Goal: Feedback & Contribution: Leave review/rating

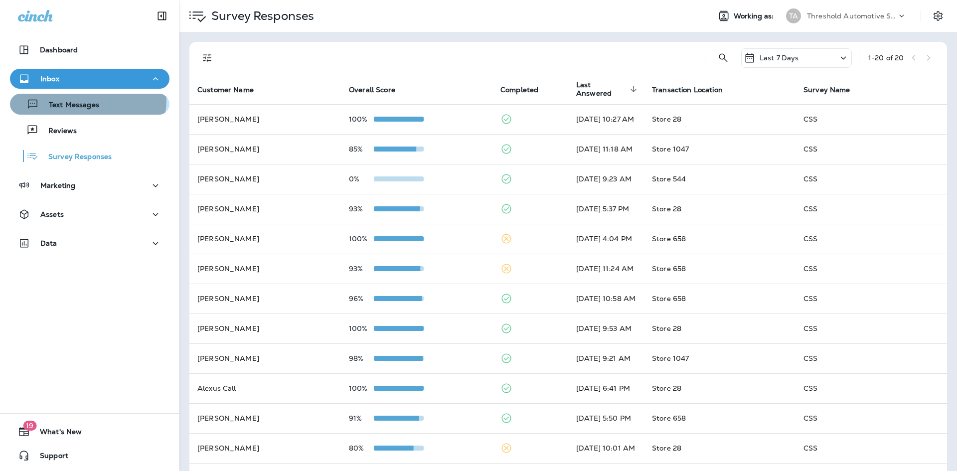
click at [86, 100] on div "Text Messages" at bounding box center [56, 104] width 85 height 15
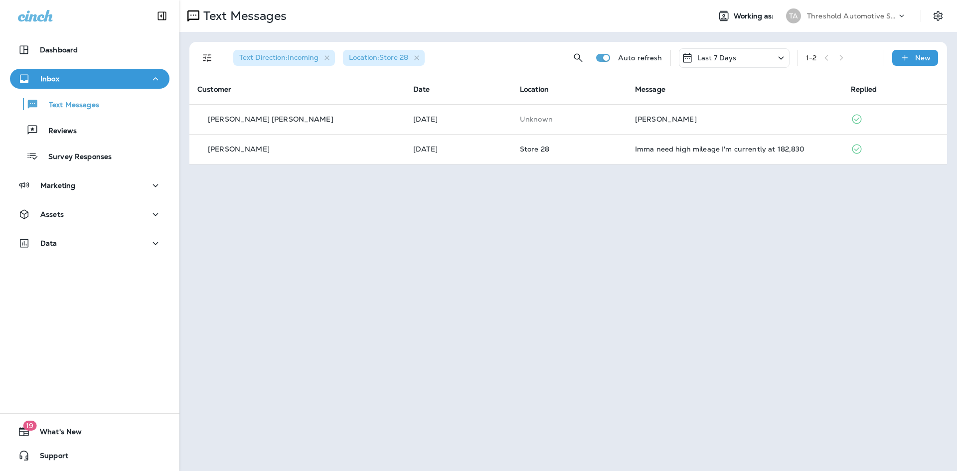
click at [541, 332] on div "Text Messages Working as: TA Threshold Automotive Service dba Grease Monkey Tex…" at bounding box center [567, 235] width 777 height 471
click at [561, 361] on div "Text Messages Working as: TA Threshold Automotive Service dba Grease Monkey Tex…" at bounding box center [567, 235] width 777 height 471
drag, startPoint x: 550, startPoint y: 349, endPoint x: 563, endPoint y: 368, distance: 23.6
click at [563, 368] on div "Text Messages Working as: TA Threshold Automotive Service dba Grease Monkey Tex…" at bounding box center [567, 235] width 777 height 471
click at [211, 57] on icon "Filters" at bounding box center [207, 58] width 12 height 12
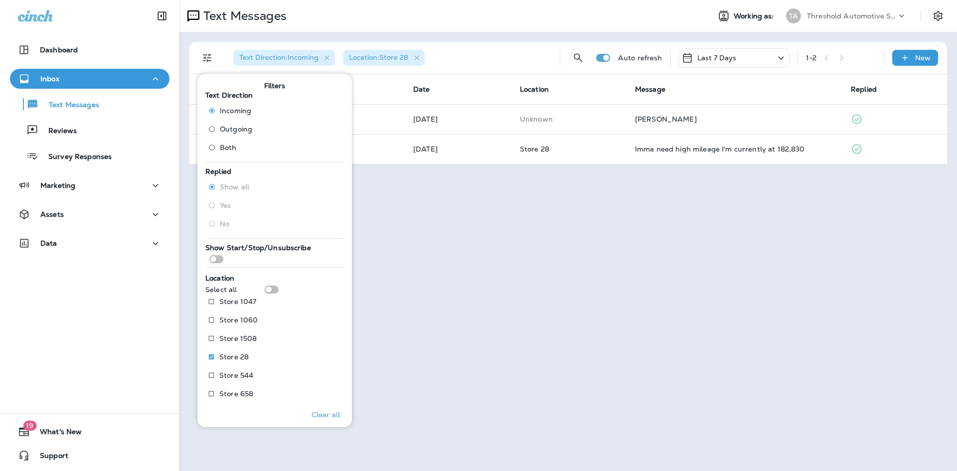
click at [239, 145] on label "Both" at bounding box center [228, 148] width 48 height 16
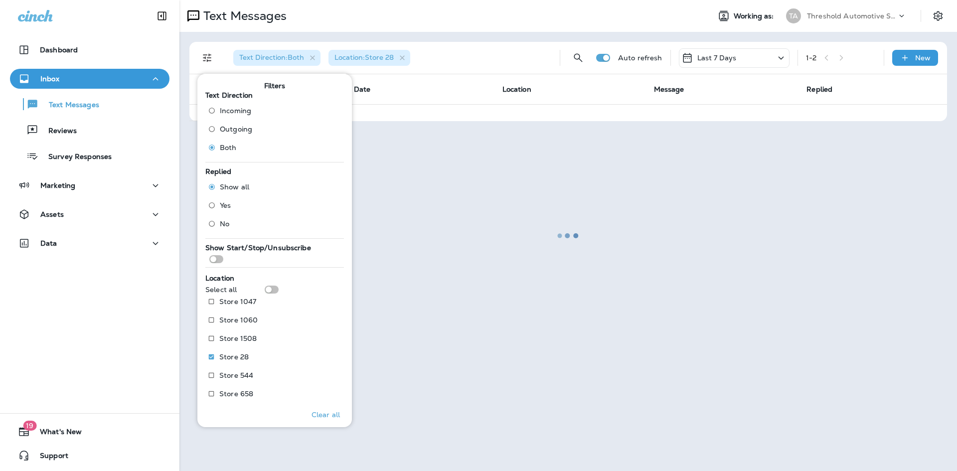
click at [445, 178] on div at bounding box center [567, 235] width 775 height 469
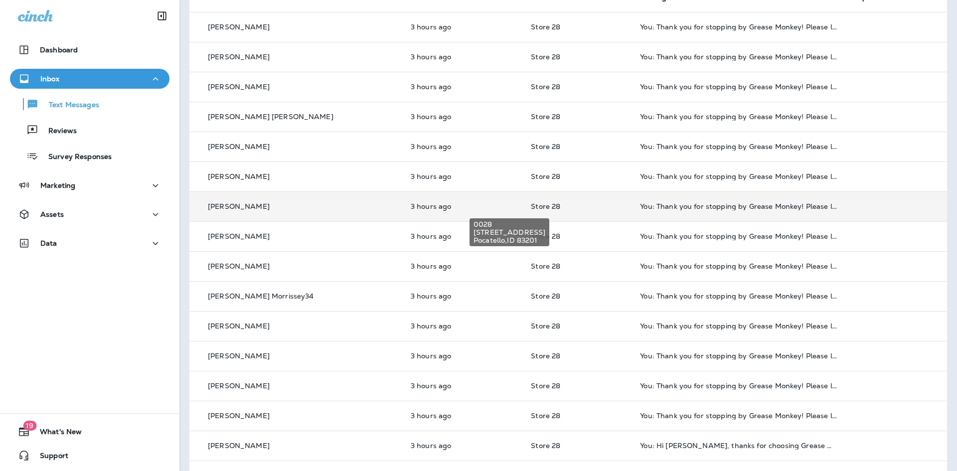
scroll to position [42, 0]
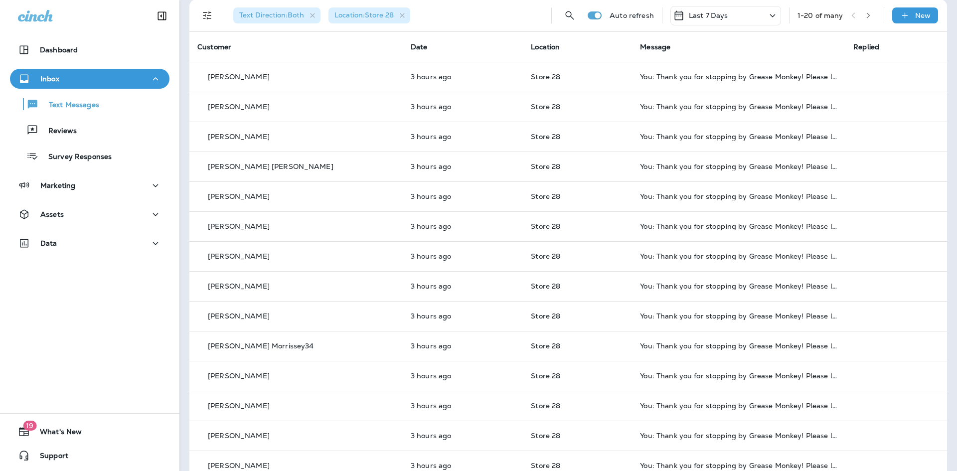
click at [285, 18] on span "Text Direction : Both" at bounding box center [271, 14] width 65 height 9
click at [316, 13] on icon "button" at bounding box center [312, 15] width 8 height 8
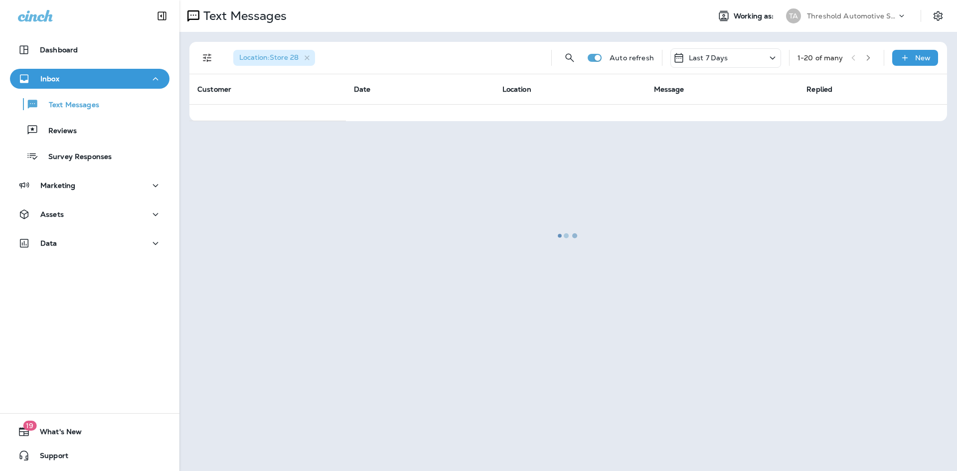
click at [210, 58] on icon "Filters" at bounding box center [207, 58] width 12 height 12
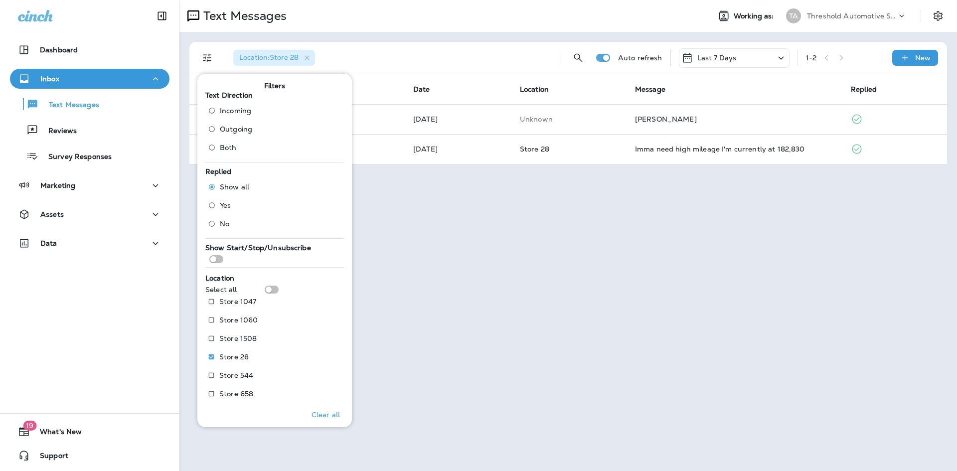
click at [245, 133] on span "Outgoing" at bounding box center [236, 129] width 32 height 8
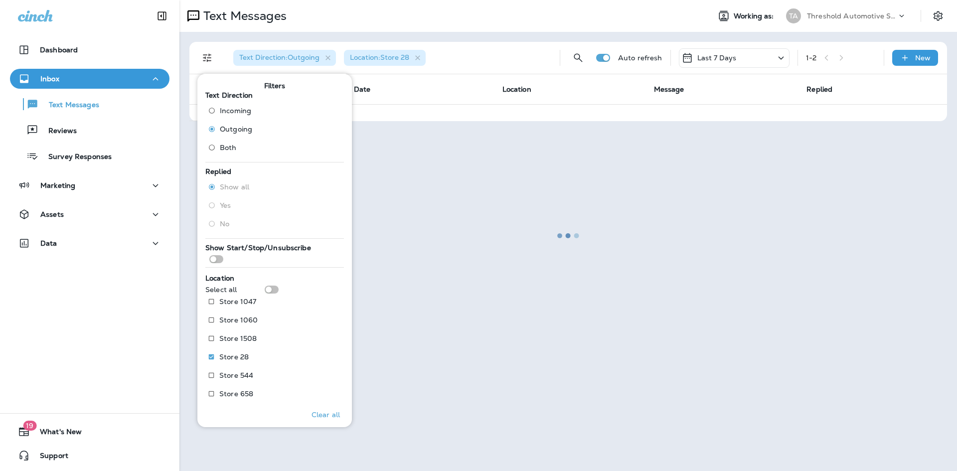
click at [478, 270] on div at bounding box center [567, 235] width 775 height 469
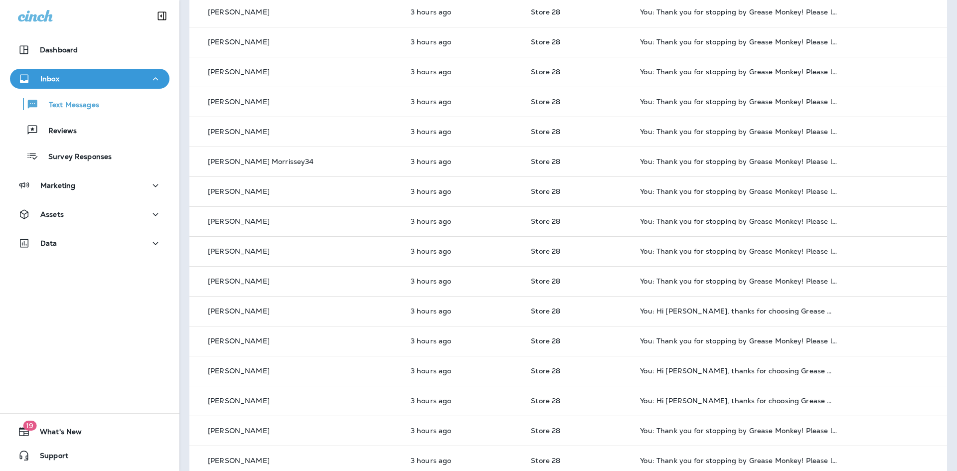
scroll to position [242, 0]
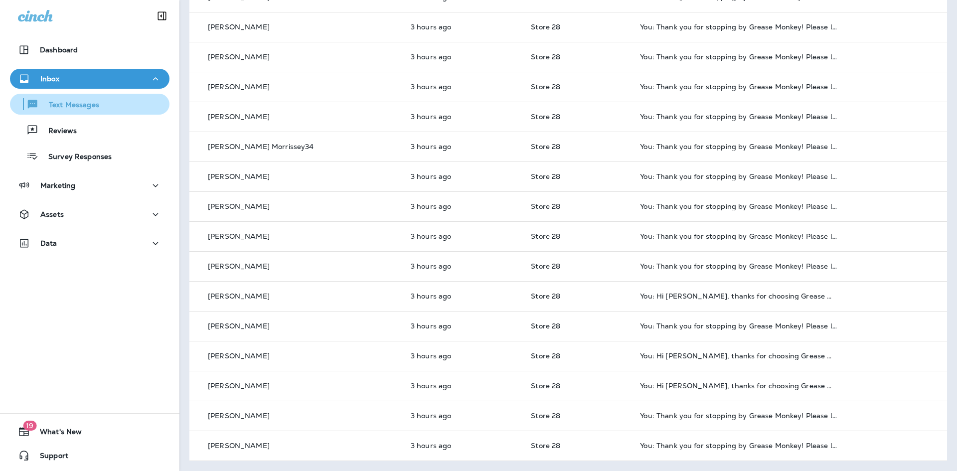
click at [63, 112] on button "Text Messages" at bounding box center [89, 104] width 159 height 21
click at [91, 86] on button "Inbox" at bounding box center [89, 79] width 159 height 20
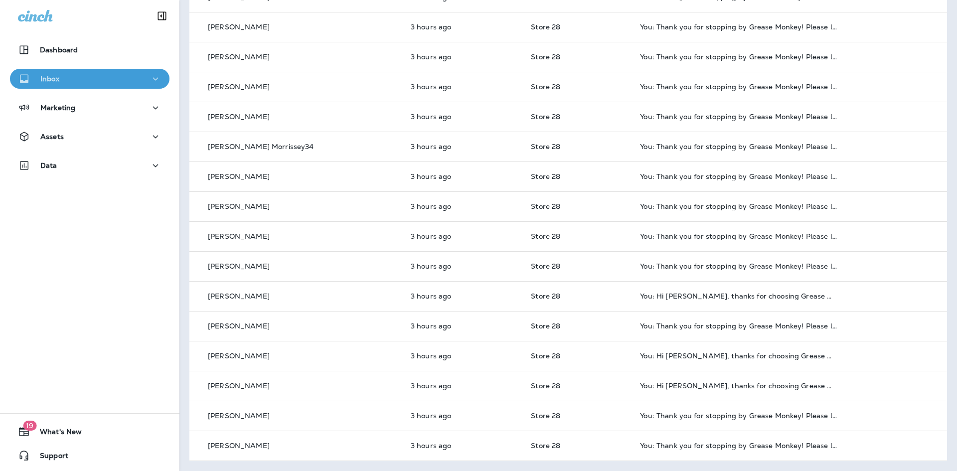
click at [93, 87] on button "Inbox" at bounding box center [89, 79] width 159 height 20
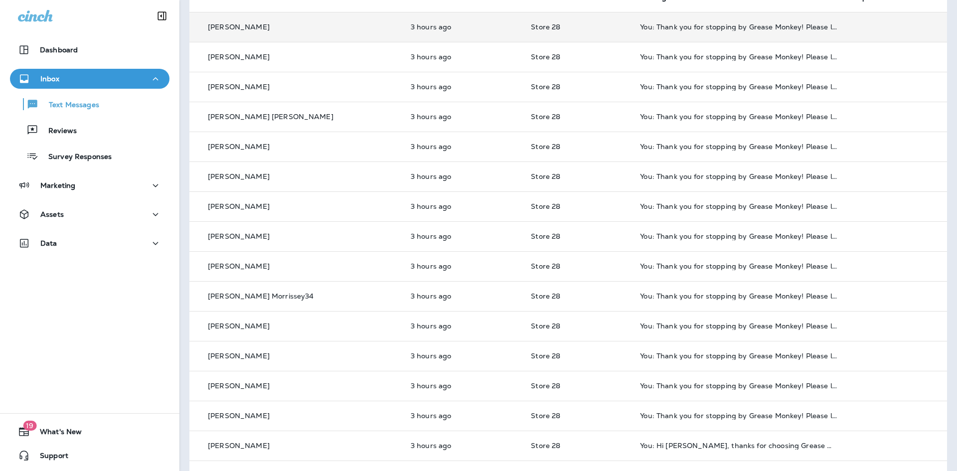
scroll to position [0, 0]
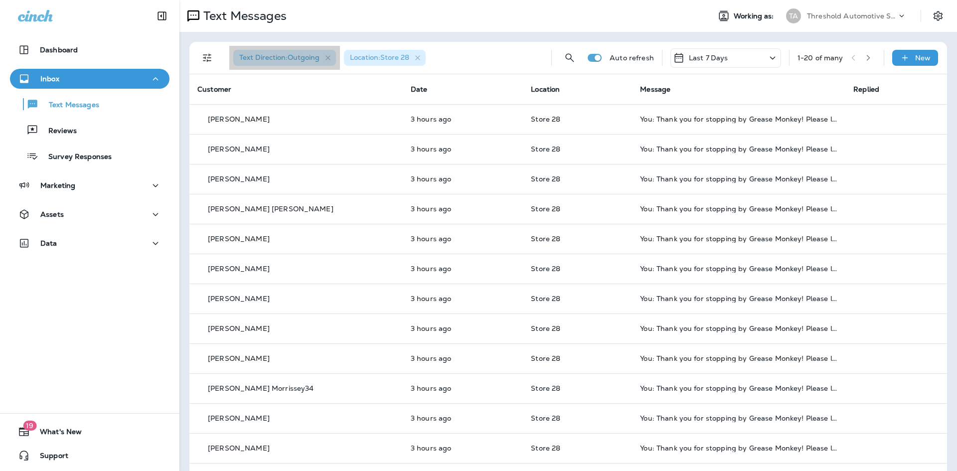
click at [297, 52] on div "Text Direction : Outgoing" at bounding box center [284, 58] width 103 height 16
click at [326, 58] on icon "button" at bounding box center [328, 58] width 8 height 8
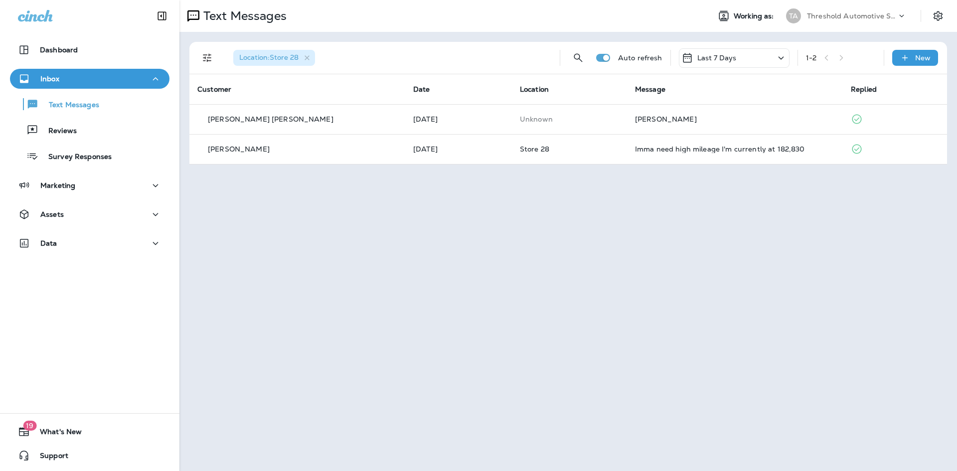
click at [212, 57] on icon "Filters" at bounding box center [207, 58] width 12 height 12
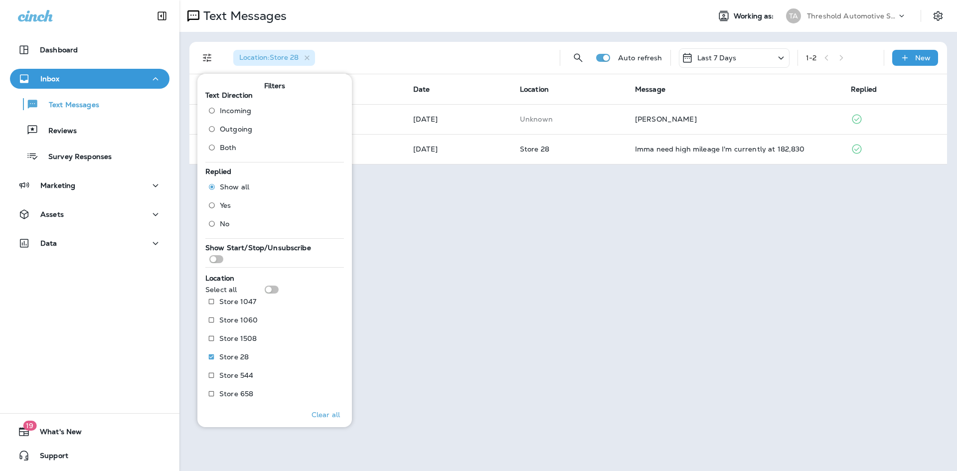
click at [542, 205] on div "Text Messages Working as: TA Threshold Automotive Service dba Grease Monkey Loc…" at bounding box center [567, 235] width 777 height 471
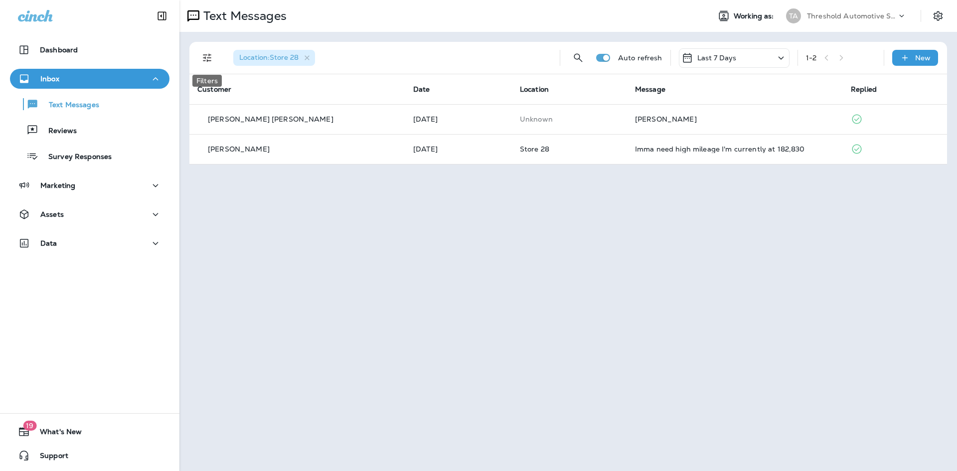
click at [207, 58] on icon "Filters" at bounding box center [207, 58] width 8 height 8
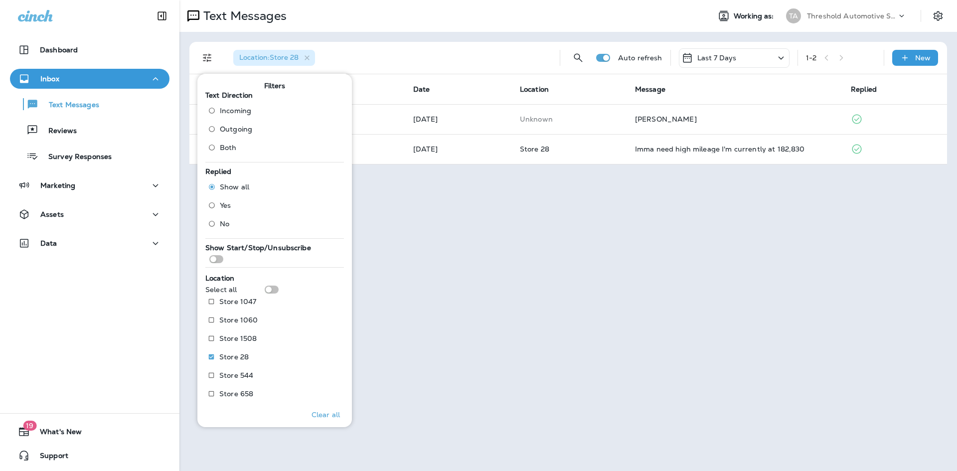
click at [232, 111] on span "Incoming" at bounding box center [235, 111] width 31 height 8
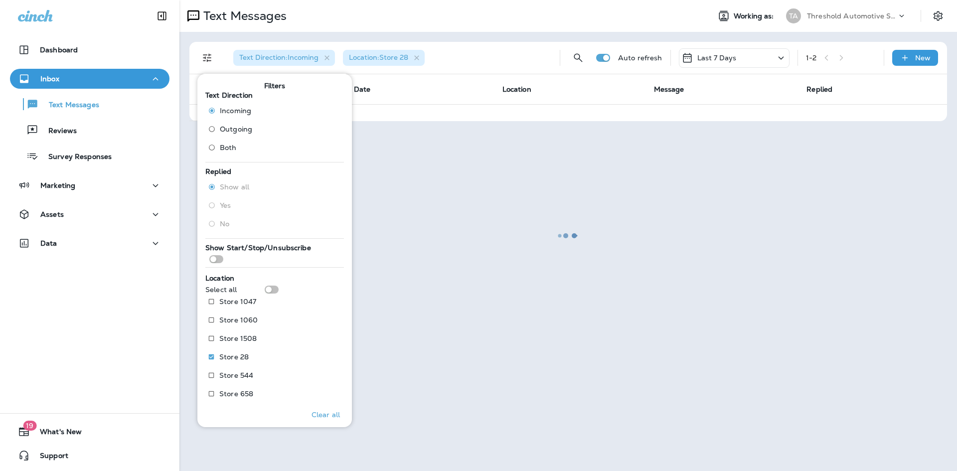
click at [557, 255] on div at bounding box center [567, 235] width 775 height 469
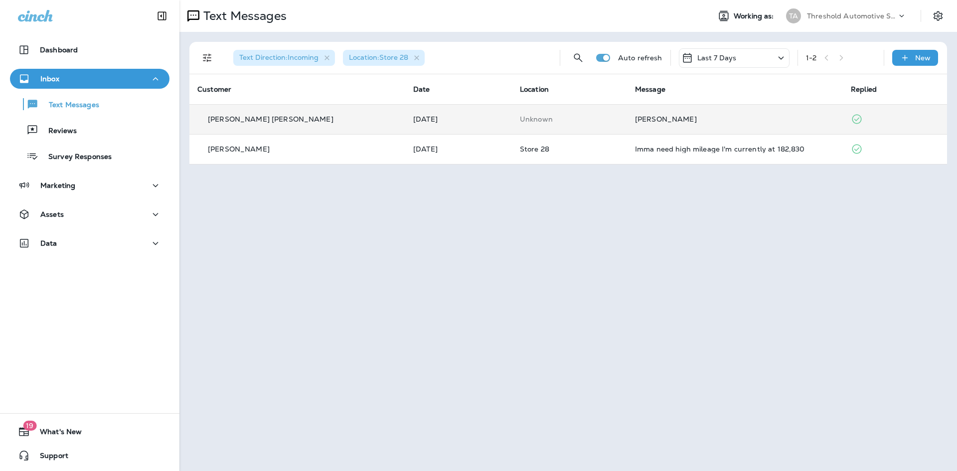
click at [629, 126] on td "[PERSON_NAME]" at bounding box center [735, 119] width 216 height 30
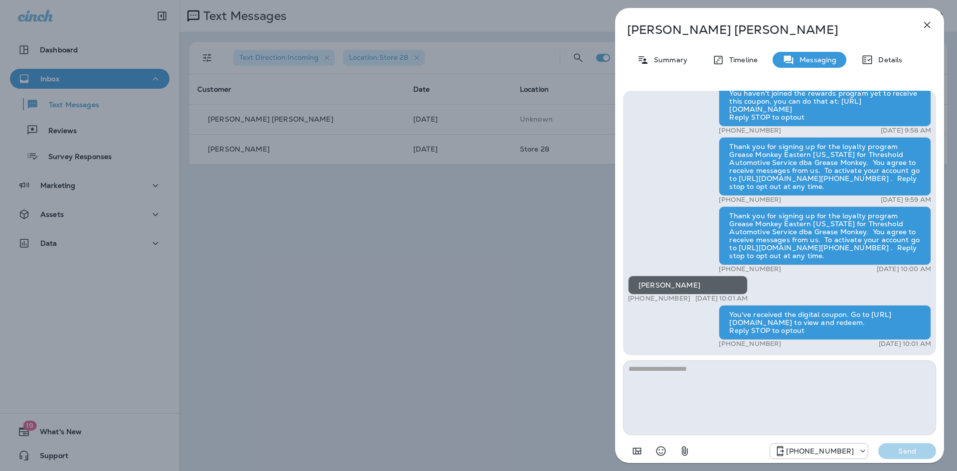
click at [342, 211] on div "[PERSON_NAME] [PERSON_NAME] Summary Timeline Messaging Details [PERSON_NAME] +1…" at bounding box center [478, 235] width 957 height 471
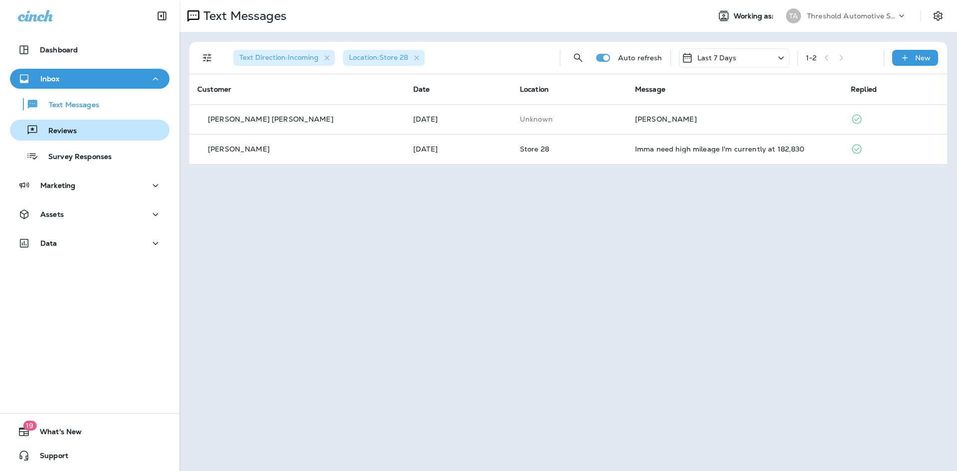
click at [69, 134] on p "Reviews" at bounding box center [57, 131] width 38 height 9
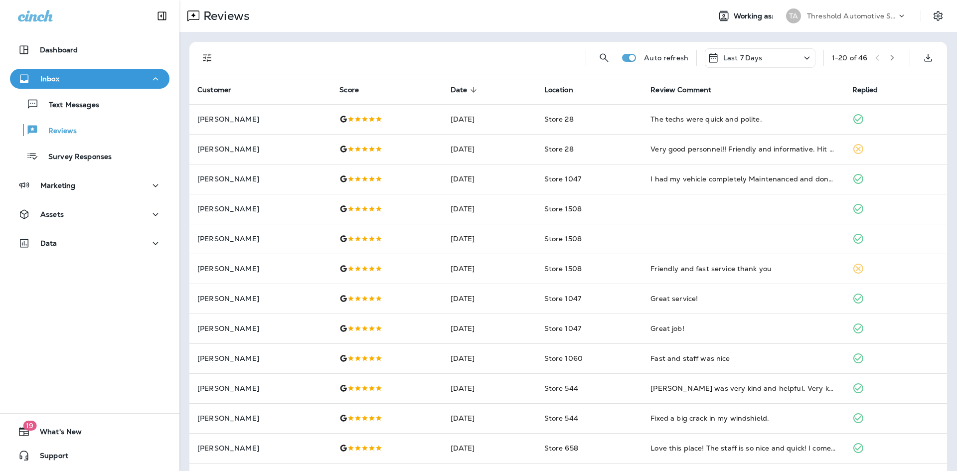
click at [196, 63] on div "Auto refresh Last 7 Days 1 - 20 of 46" at bounding box center [567, 58] width 757 height 32
click at [208, 51] on button "Filters" at bounding box center [207, 58] width 20 height 20
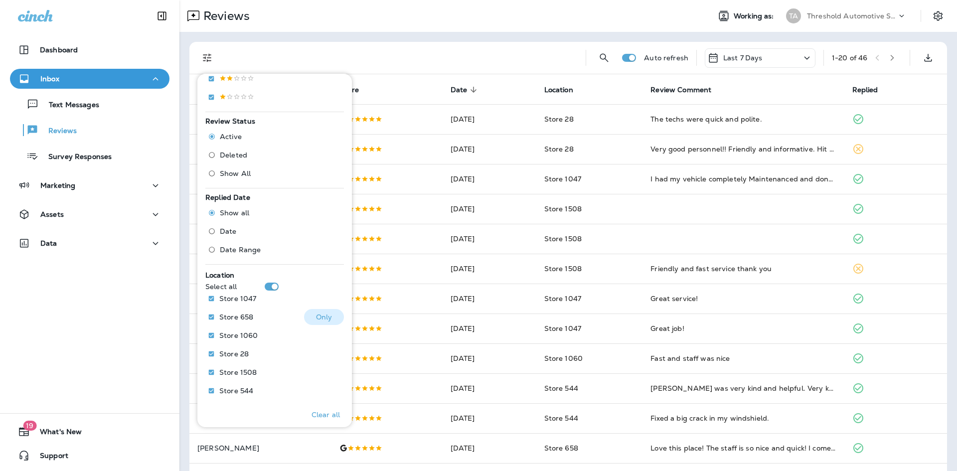
scroll to position [274, 0]
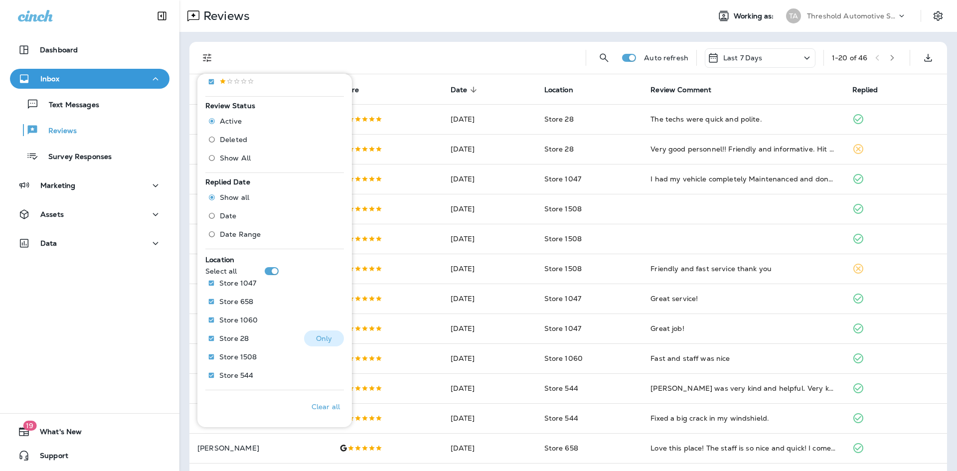
click at [318, 345] on button "Only" at bounding box center [324, 338] width 40 height 16
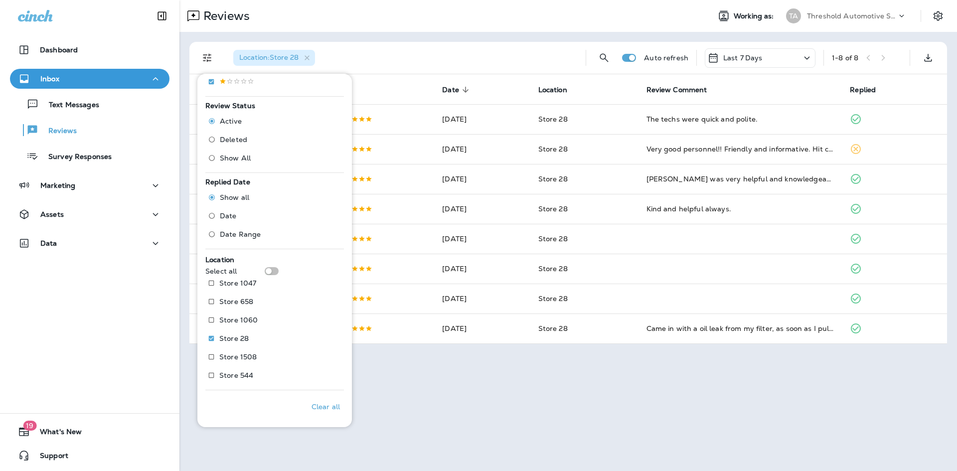
click at [536, 402] on div "Reviews Working as: TA Threshold Automotive Service dba Grease Monkey Location …" at bounding box center [567, 235] width 777 height 471
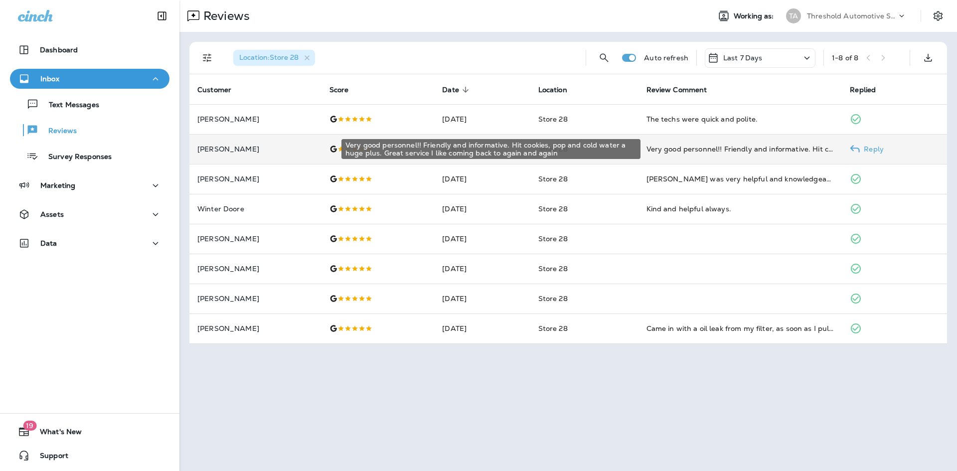
click at [693, 146] on div "Very good personnel!! Friendly and informative. Hit cookies, pop and cold water…" at bounding box center [740, 149] width 188 height 10
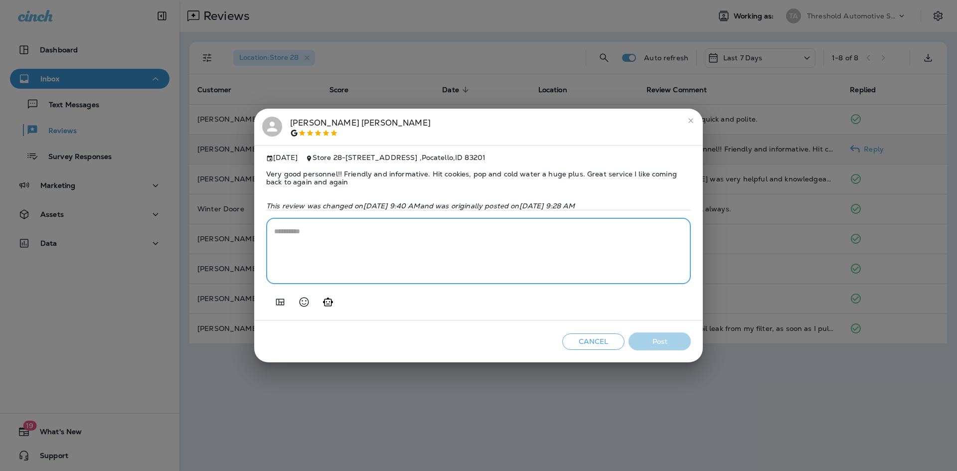
click at [588, 240] on textarea at bounding box center [478, 251] width 409 height 50
click at [542, 272] on textarea at bounding box center [478, 251] width 409 height 50
click at [330, 306] on icon "Generate AI response" at bounding box center [328, 301] width 10 height 8
click at [383, 259] on textarea at bounding box center [478, 251] width 409 height 50
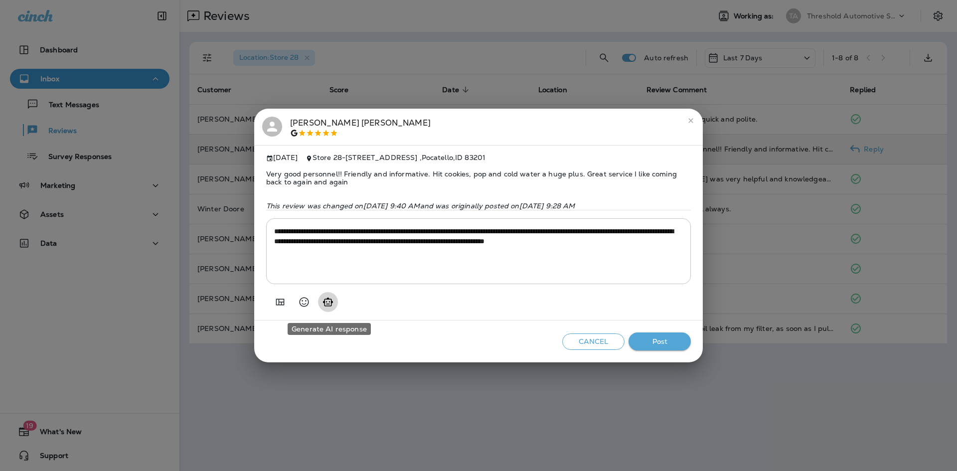
click at [327, 306] on icon "Generate AI response" at bounding box center [328, 301] width 10 height 8
type textarea "**********"
click at [658, 335] on div "Cancel Post" at bounding box center [478, 341] width 448 height 42
click at [658, 343] on button "Post" at bounding box center [659, 341] width 62 height 18
